Goal: Use online tool/utility: Utilize a website feature to perform a specific function

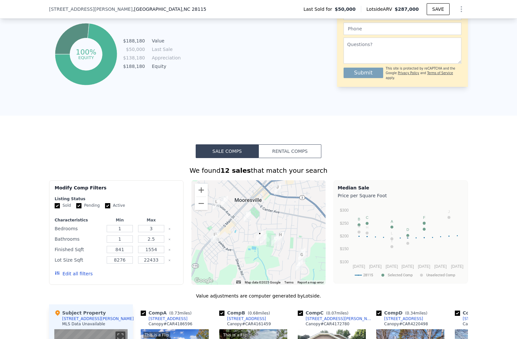
scroll to position [348, 0]
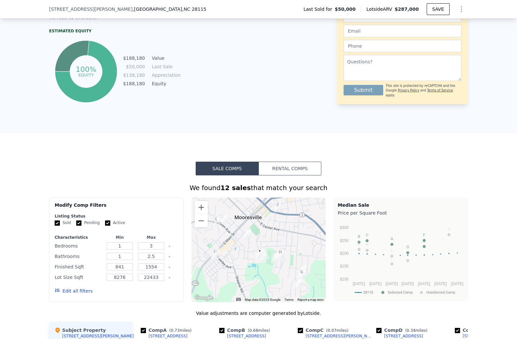
click at [285, 166] on button "Rental Comps" at bounding box center [289, 169] width 63 height 14
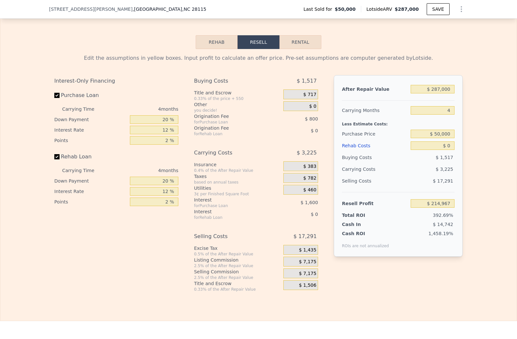
scroll to position [858, 0]
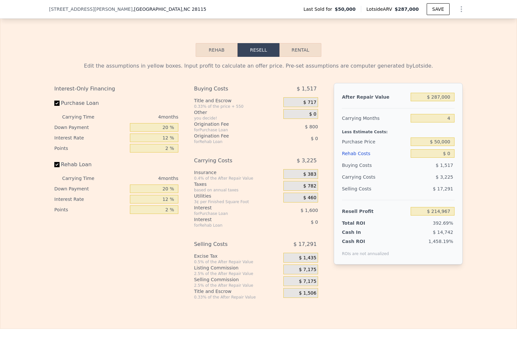
click at [292, 48] on button "Rental" at bounding box center [300, 50] width 42 height 14
select select "30"
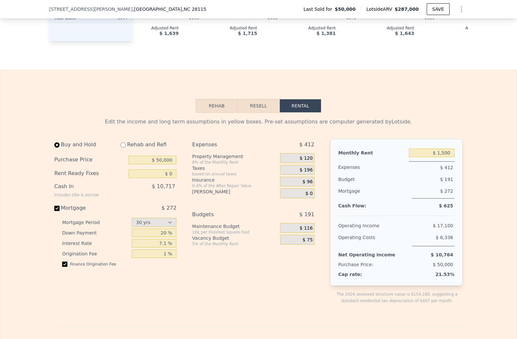
scroll to position [812, 0]
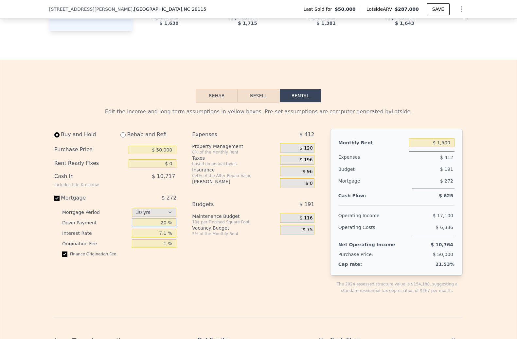
click at [169, 222] on input "20 %" at bounding box center [154, 223] width 45 height 9
type input "30 %"
click at [222, 275] on div "Expenses $ 412 Property Management 8% of the Monthly Rent $ 120 Taxes based on …" at bounding box center [255, 217] width 127 height 176
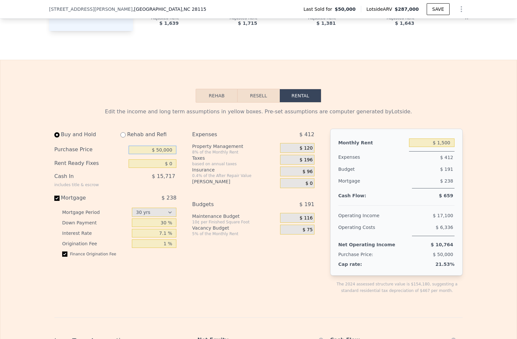
click at [165, 149] on input "$ 50,000" at bounding box center [152, 150] width 48 height 9
type input "$ 300,000"
click at [250, 273] on div "Expenses $ 412 Property Management 8% of the Monthly Rent $ 120 Taxes based on …" at bounding box center [255, 217] width 127 height 176
